Goal: Book appointment/travel/reservation

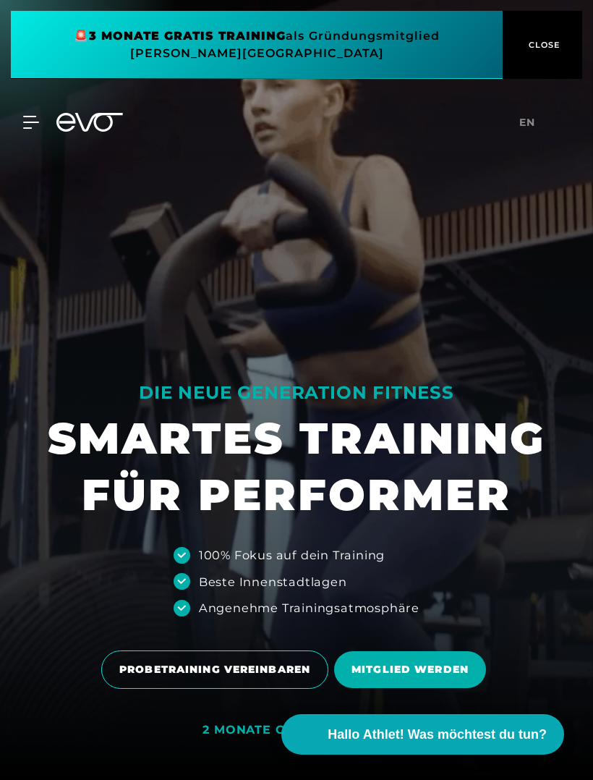
click at [21, 111] on div "MyEVO Login Über EVO Mitgliedschaften Probetraining TAGESPASS EVO Studios [GEOG…" at bounding box center [296, 122] width 587 height 42
click at [27, 128] on icon at bounding box center [30, 122] width 15 height 12
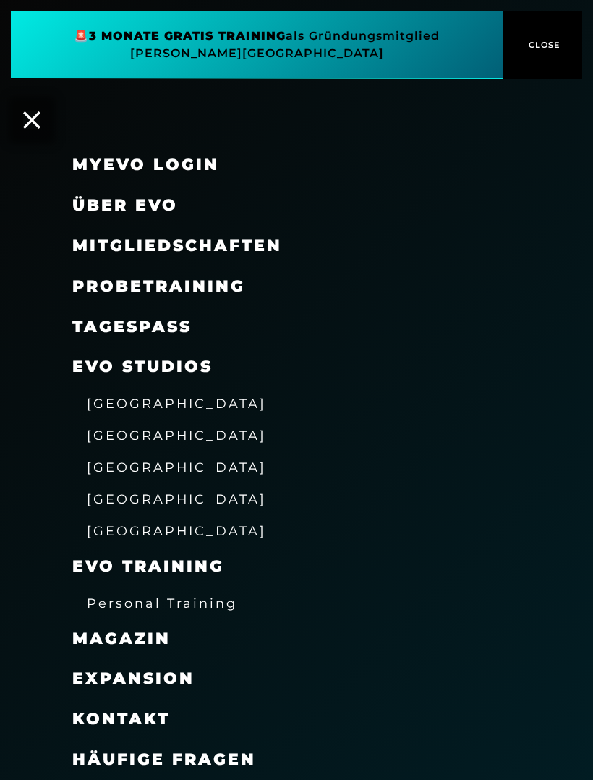
scroll to position [25, 0]
click at [110, 167] on link "MyEVO Login" at bounding box center [145, 165] width 147 height 20
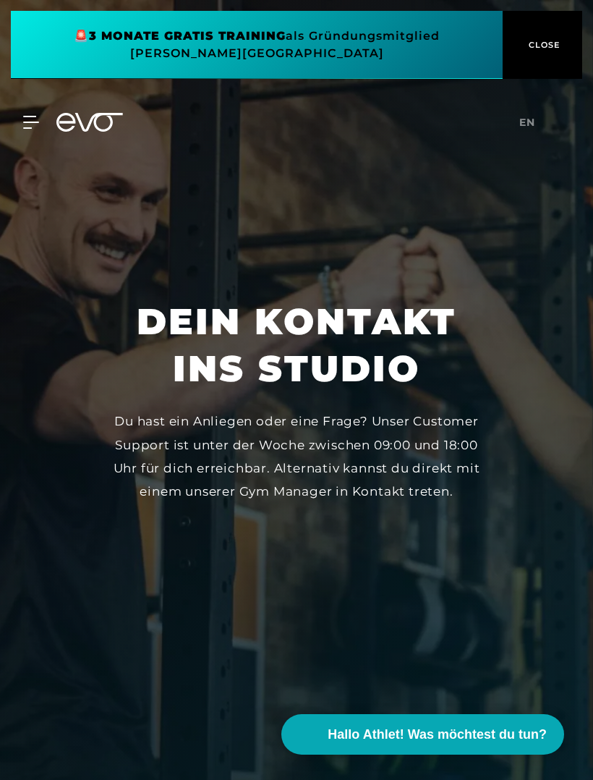
click at [28, 124] on icon at bounding box center [31, 122] width 16 height 13
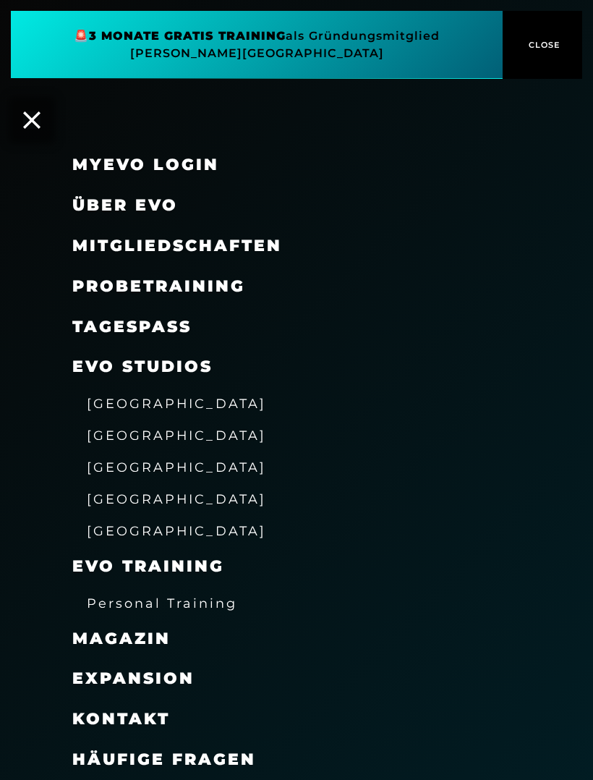
scroll to position [26, 0]
click at [82, 287] on span "Probetraining" at bounding box center [158, 286] width 173 height 20
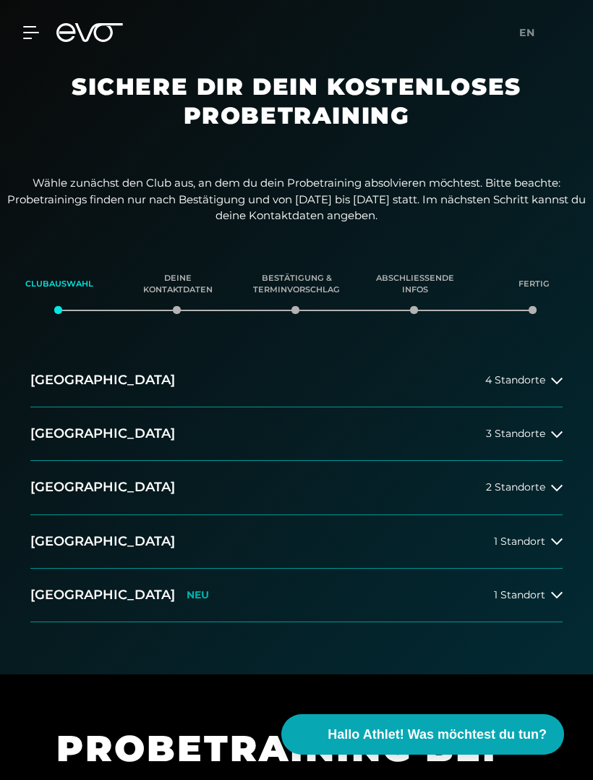
click at [57, 374] on h2 "[GEOGRAPHIC_DATA]" at bounding box center [102, 380] width 145 height 18
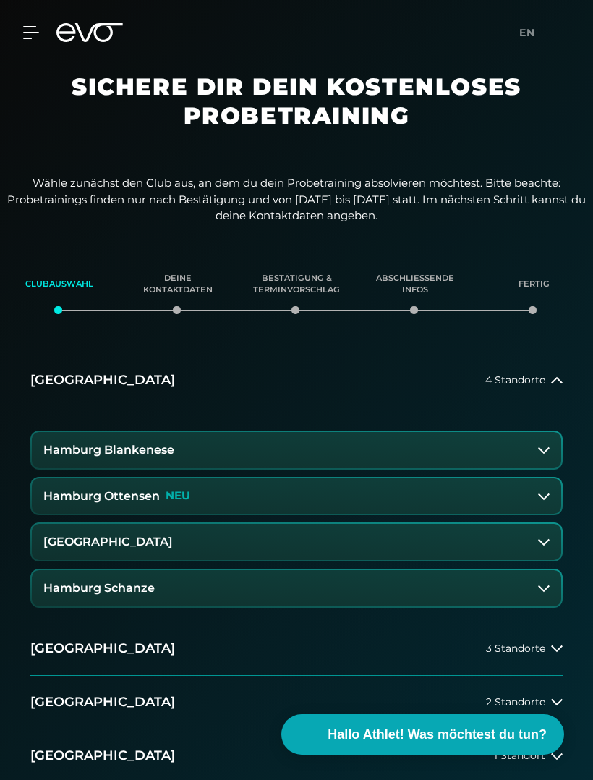
click at [78, 492] on h3 "Hamburg Ottensen" at bounding box center [101, 496] width 116 height 13
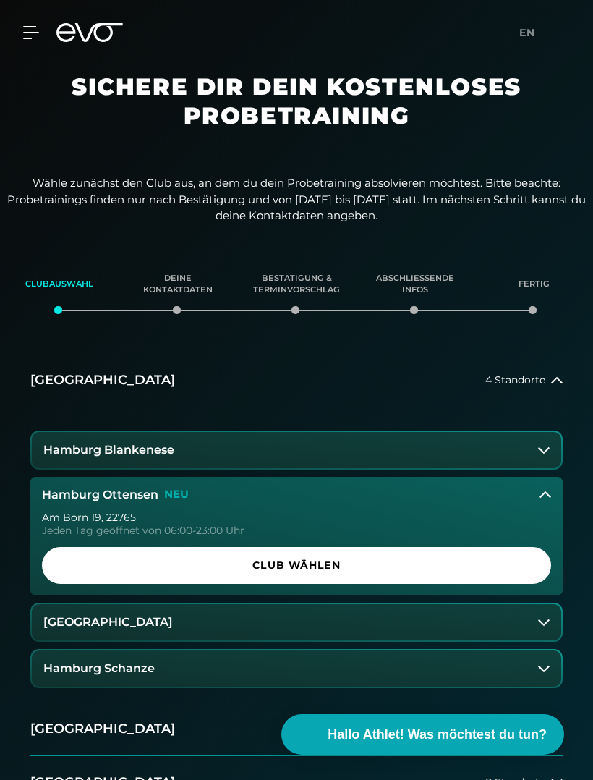
click at [125, 566] on span "Club wählen" at bounding box center [296, 565] width 474 height 15
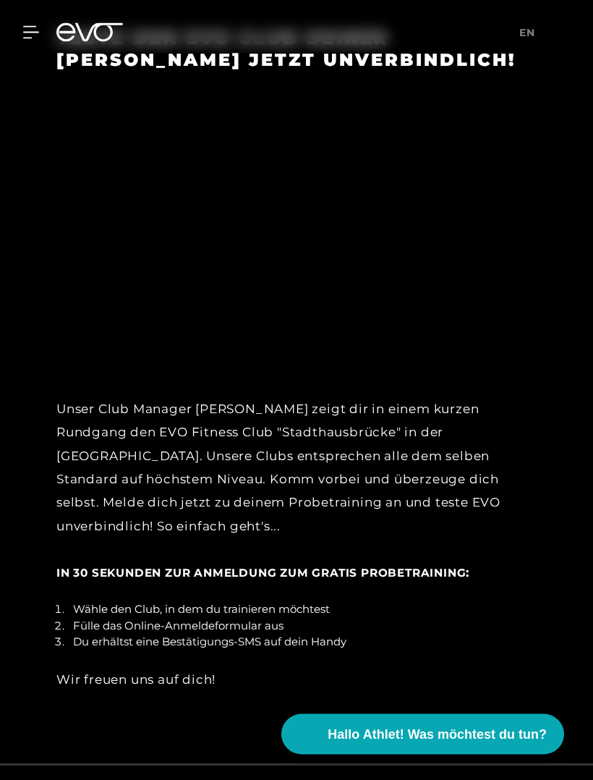
scroll to position [2317, 0]
